Goal: Task Accomplishment & Management: Use online tool/utility

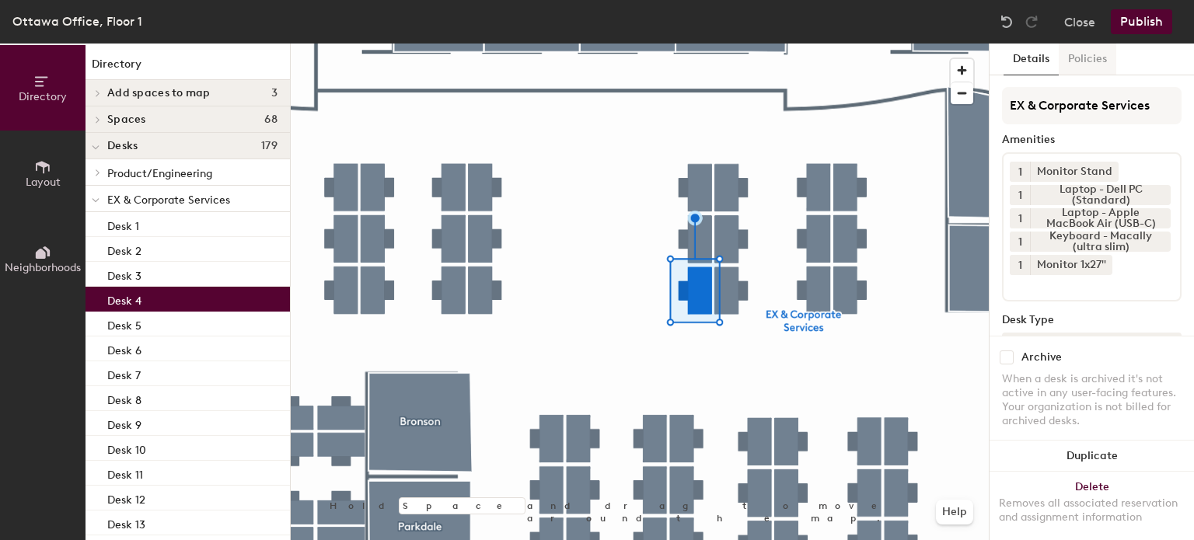
click at [1081, 61] on button "Policies" at bounding box center [1088, 60] width 58 height 32
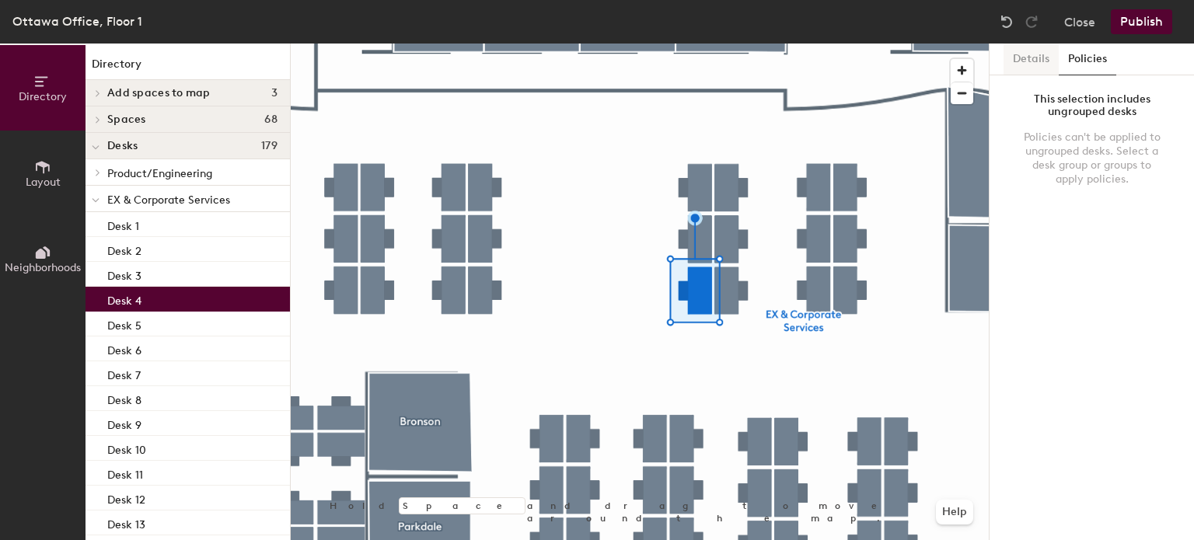
click at [1038, 66] on button "Details" at bounding box center [1031, 60] width 55 height 32
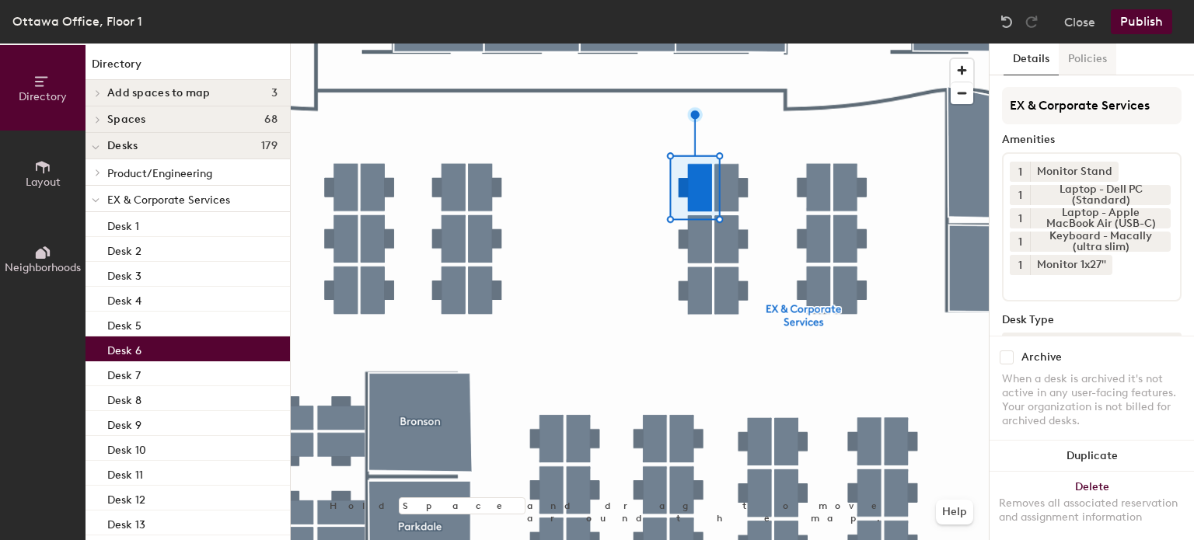
click at [1076, 59] on button "Policies" at bounding box center [1088, 60] width 58 height 32
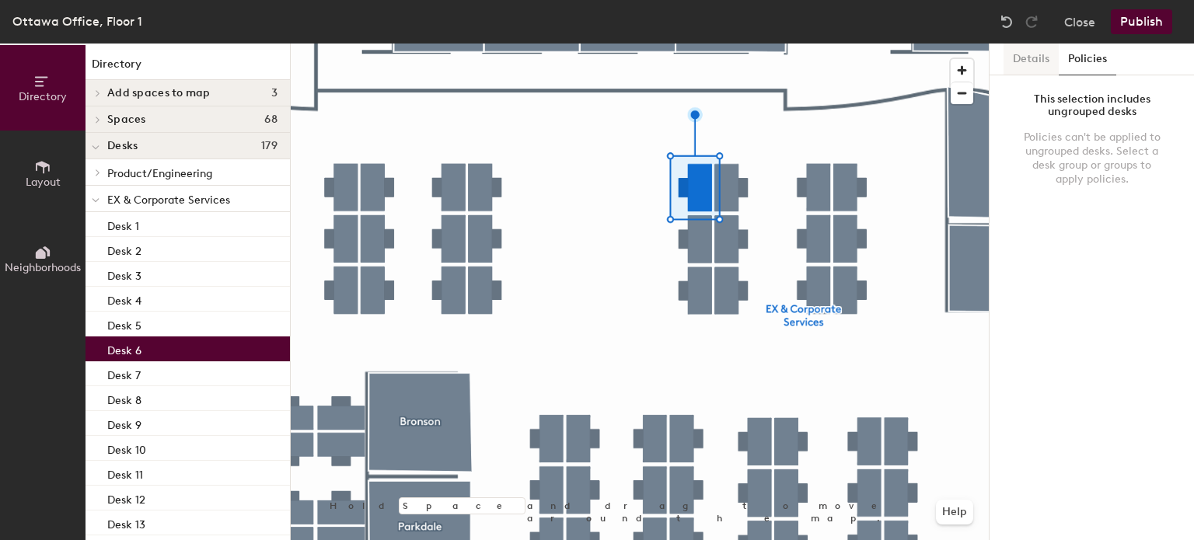
click at [1039, 68] on button "Details" at bounding box center [1031, 60] width 55 height 32
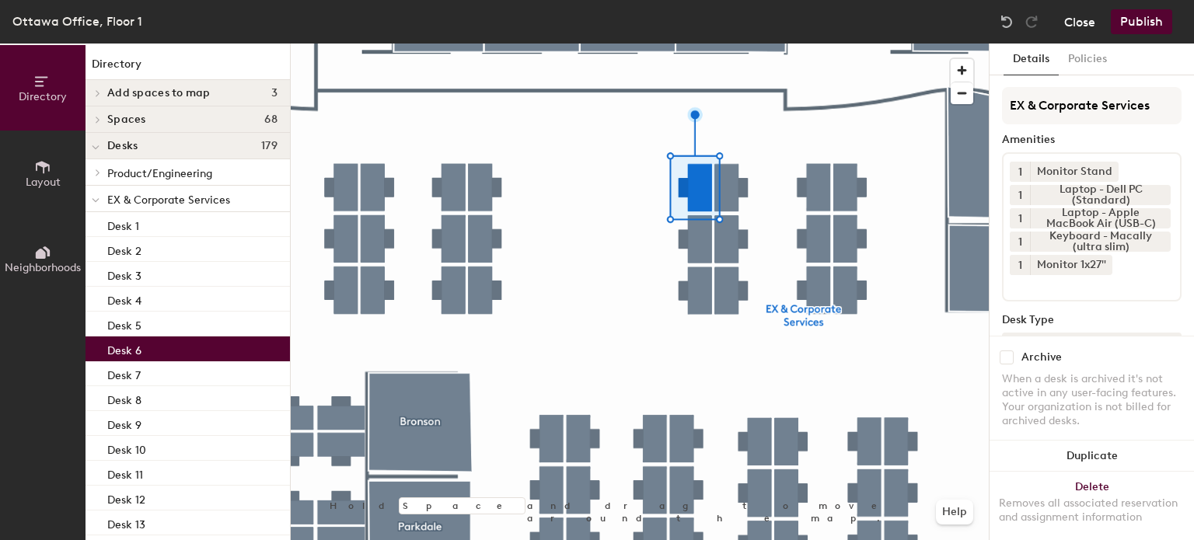
click at [1070, 26] on button "Close" at bounding box center [1079, 21] width 31 height 25
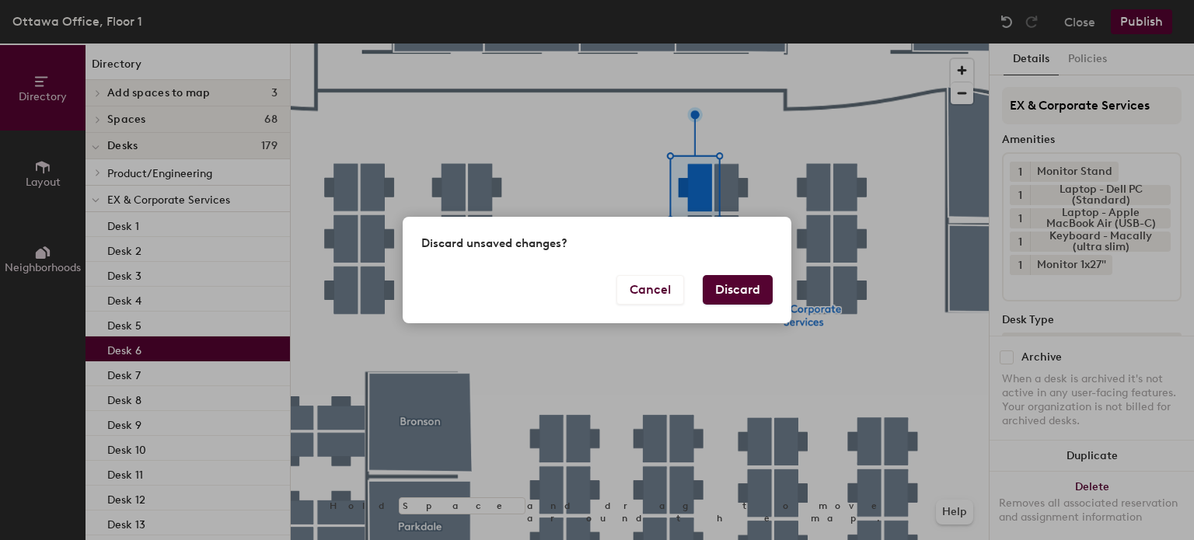
click at [748, 293] on button "Discard" at bounding box center [738, 290] width 70 height 30
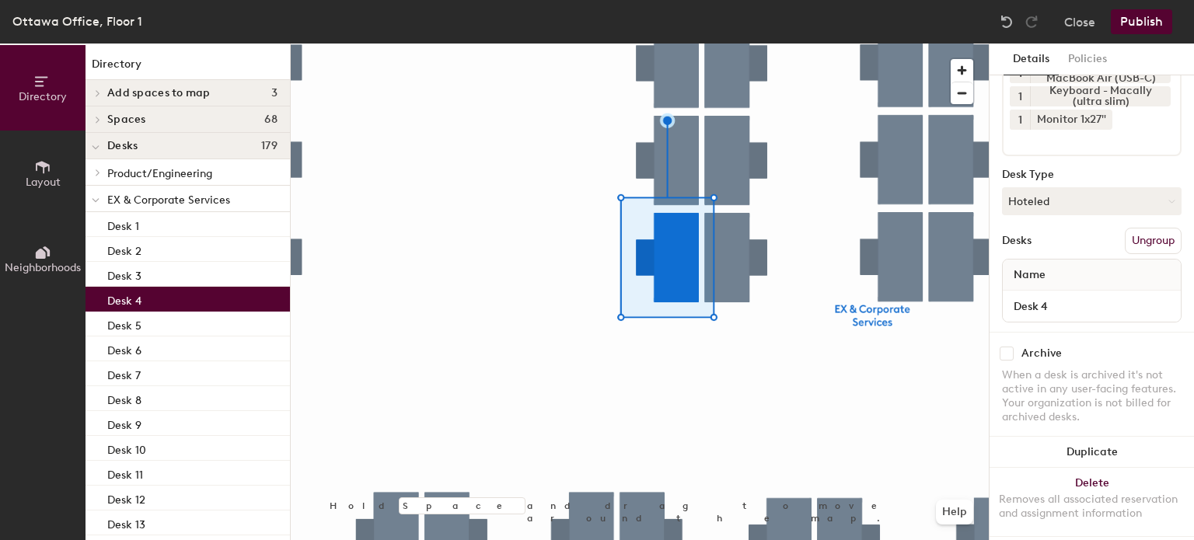
scroll to position [166, 0]
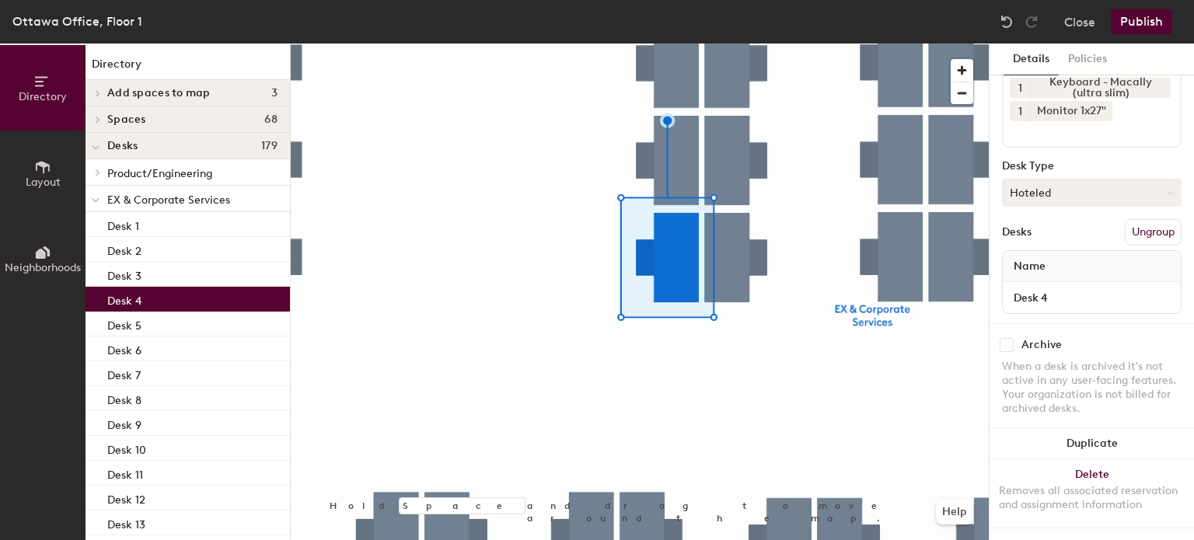
click at [1060, 179] on button "Hoteled" at bounding box center [1092, 193] width 180 height 28
click at [1048, 229] on div "Assigned" at bounding box center [1080, 240] width 155 height 23
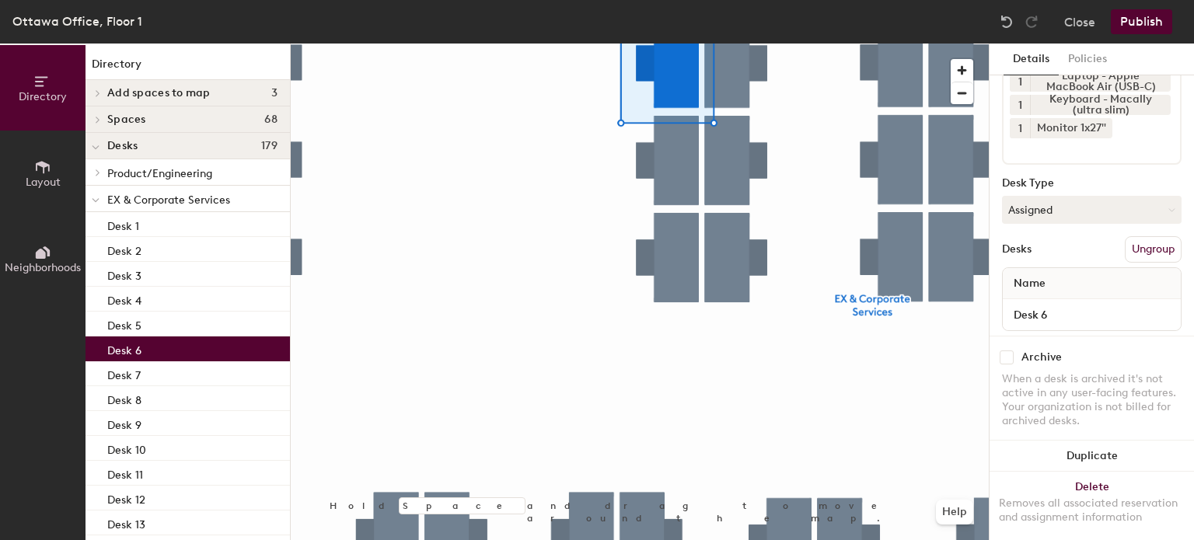
scroll to position [188, 0]
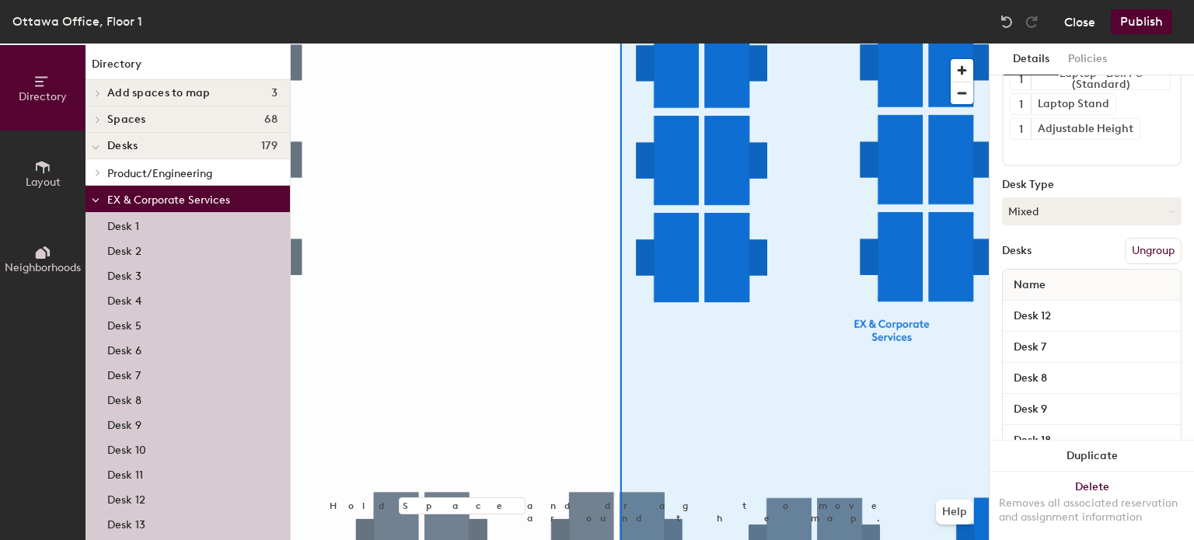
click at [1085, 21] on button "Close" at bounding box center [1079, 21] width 31 height 25
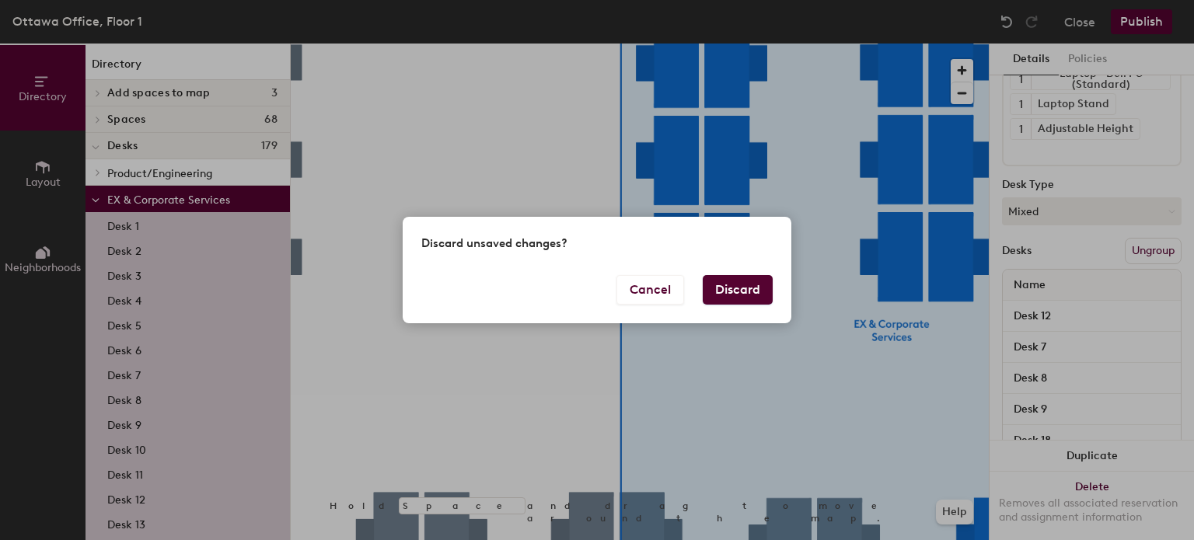
click at [751, 288] on button "Discard" at bounding box center [738, 290] width 70 height 30
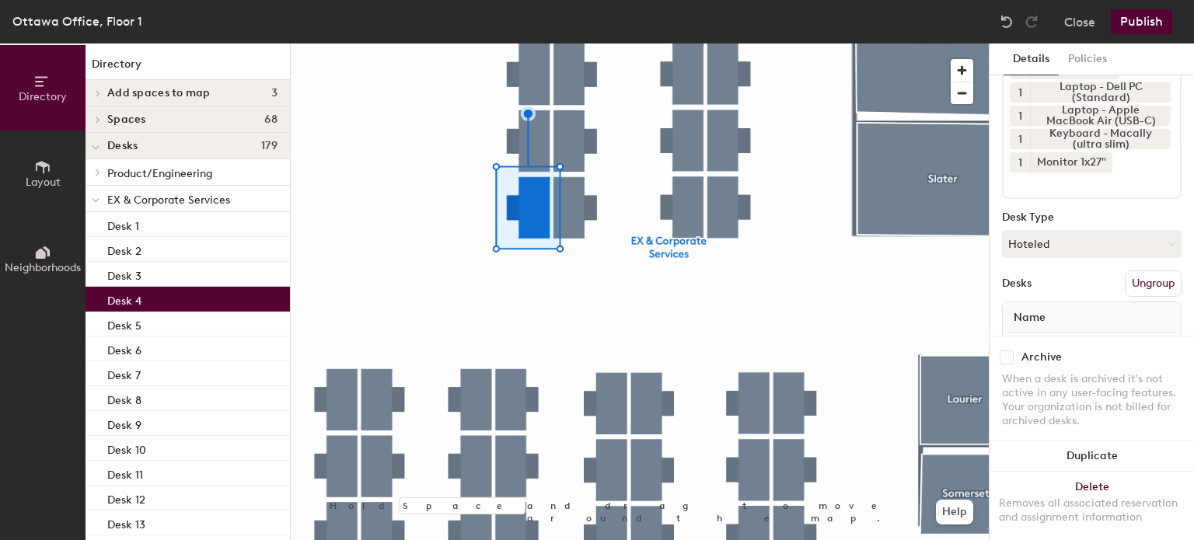
scroll to position [106, 0]
click at [1081, 243] on button "Hoteled" at bounding box center [1092, 241] width 180 height 28
click at [1062, 283] on div "Assigned" at bounding box center [1080, 289] width 155 height 23
click at [1149, 21] on button "Publish" at bounding box center [1141, 21] width 61 height 25
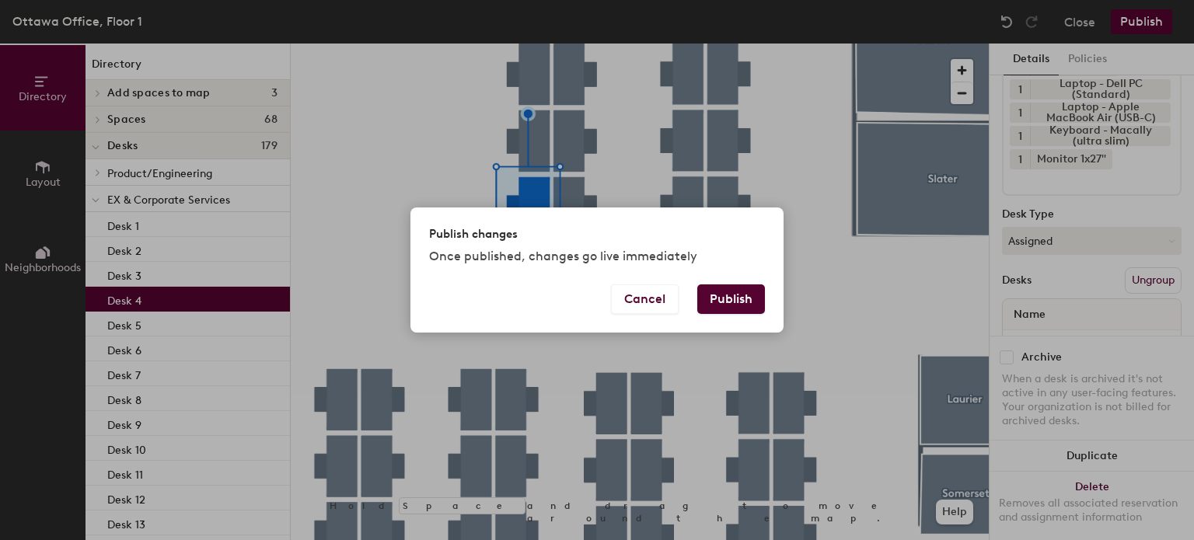
click at [731, 299] on button "Publish" at bounding box center [731, 300] width 68 height 30
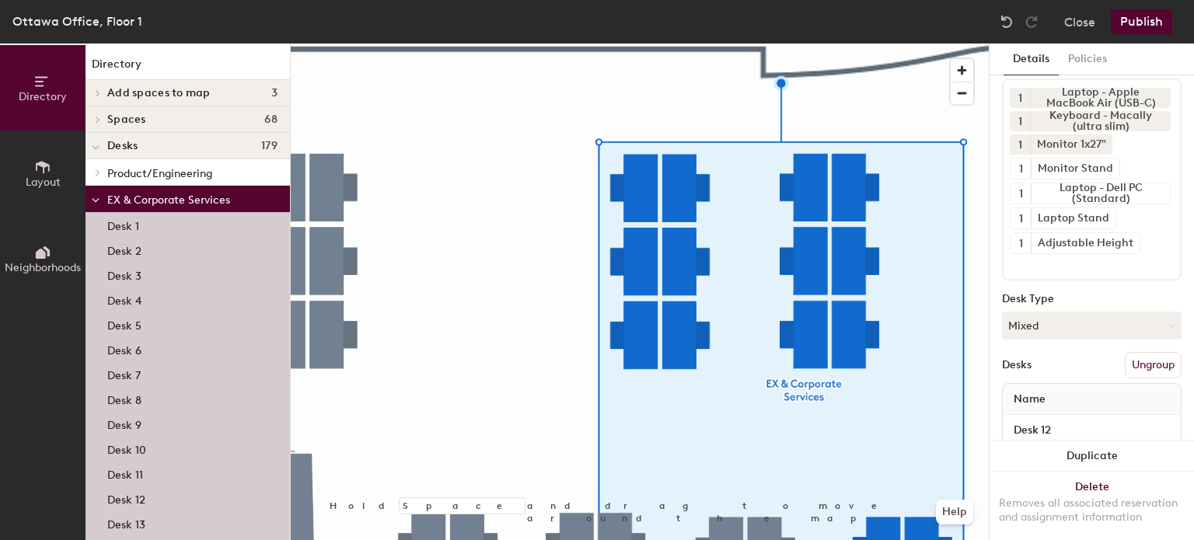
scroll to position [75, 0]
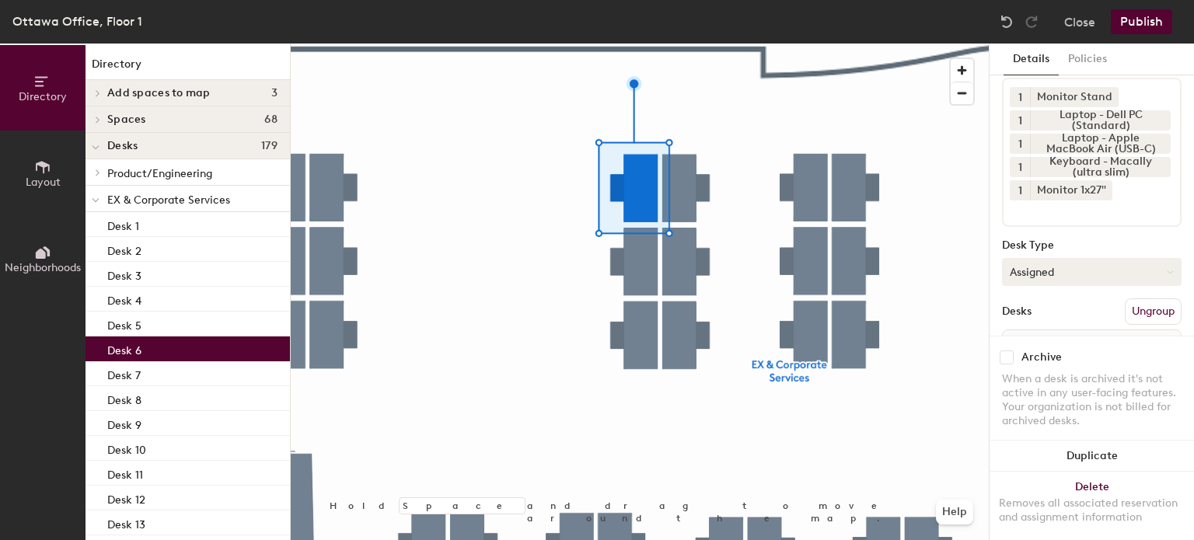
click at [1053, 273] on button "Assigned" at bounding box center [1092, 272] width 180 height 28
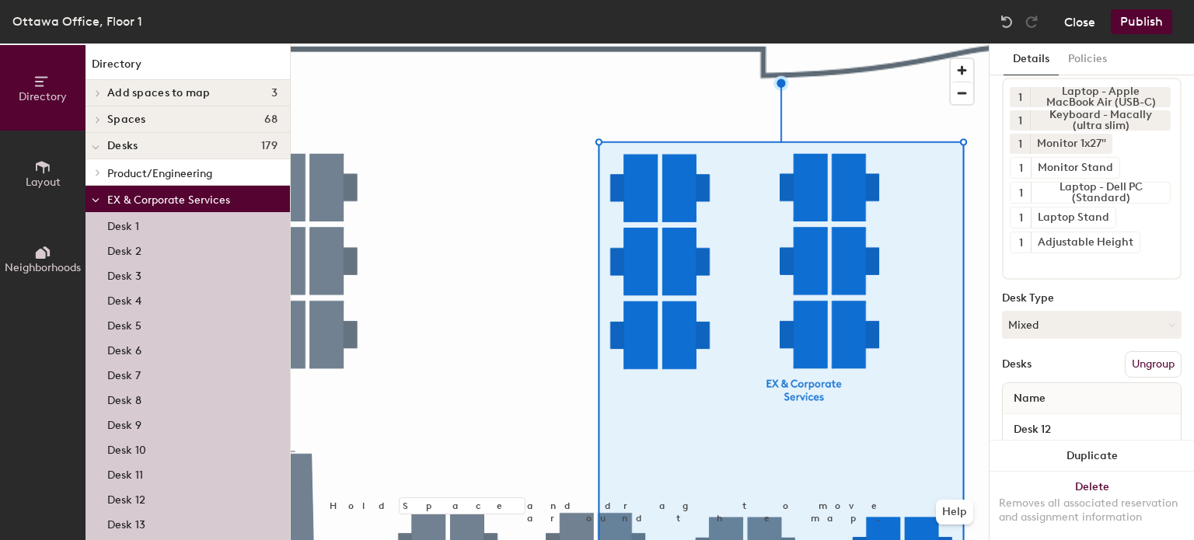
click at [1079, 26] on button "Close" at bounding box center [1079, 21] width 31 height 25
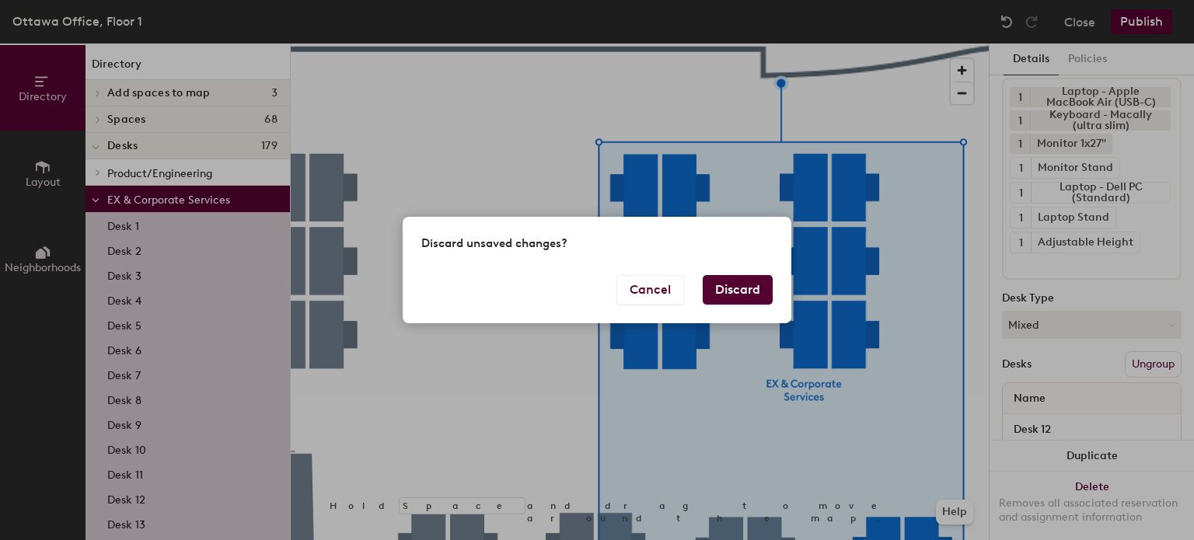
click at [739, 283] on button "Discard" at bounding box center [738, 290] width 70 height 30
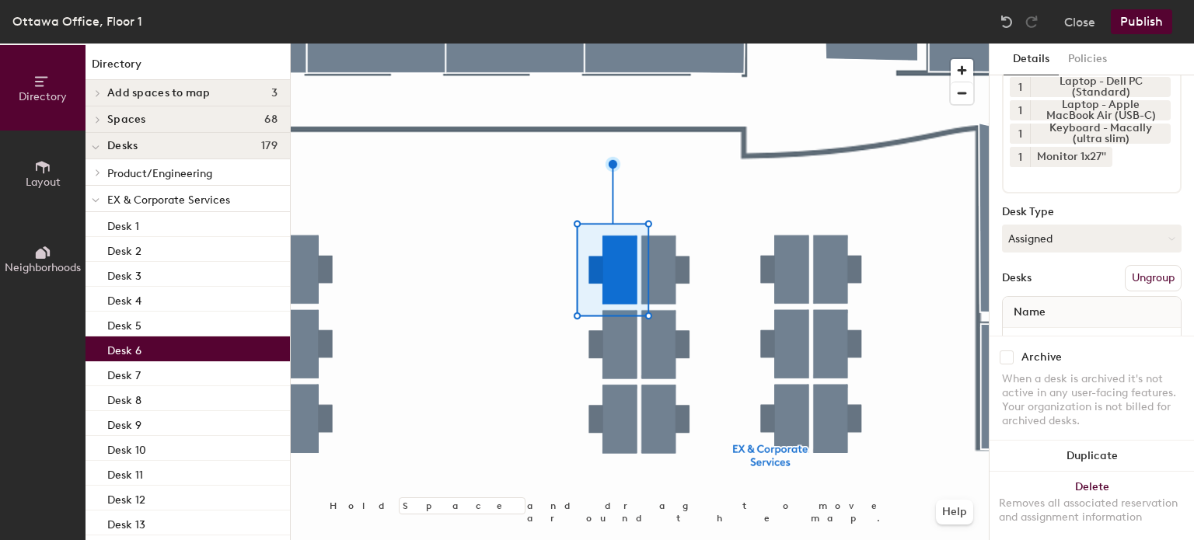
scroll to position [117, 0]
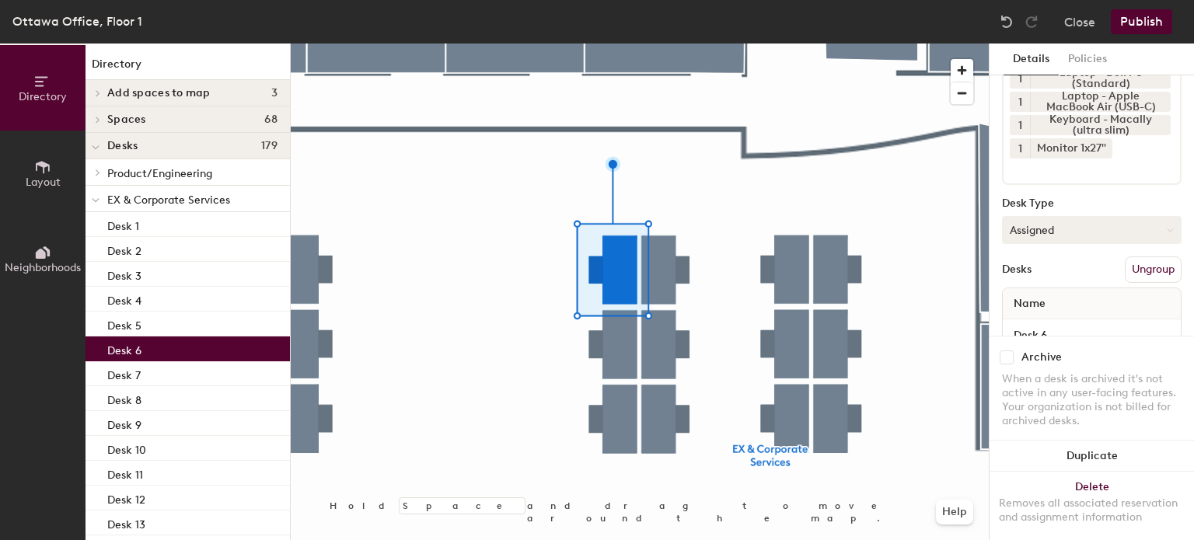
click at [1080, 229] on button "Assigned" at bounding box center [1092, 230] width 180 height 28
click at [1051, 320] on div "Hoteled" at bounding box center [1080, 324] width 155 height 23
click at [1137, 27] on button "Publish" at bounding box center [1141, 21] width 61 height 25
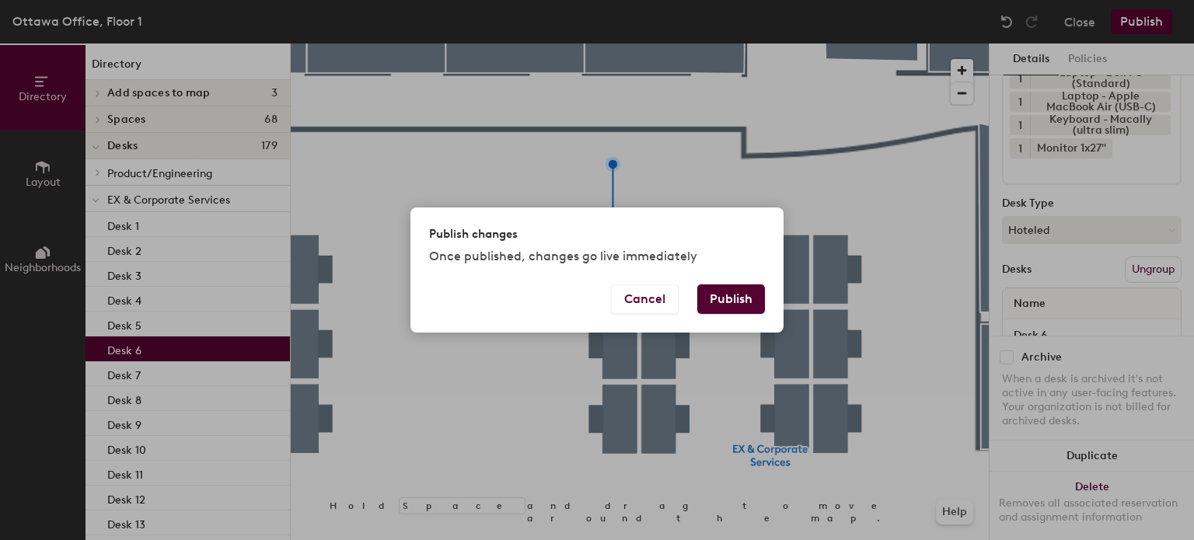
click at [735, 301] on button "Publish" at bounding box center [731, 300] width 68 height 30
